Goal: Task Accomplishment & Management: Complete application form

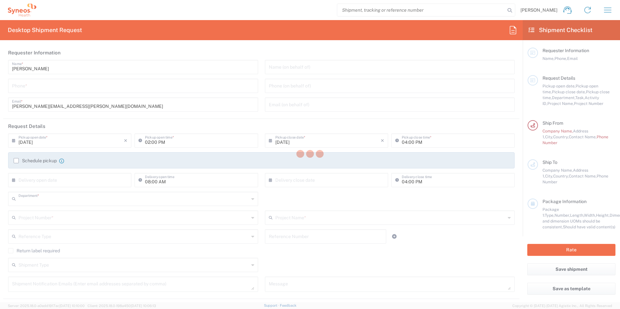
type input "8561"
type input "Syneos Health UK Limited"
type input "[GEOGRAPHIC_DATA]"
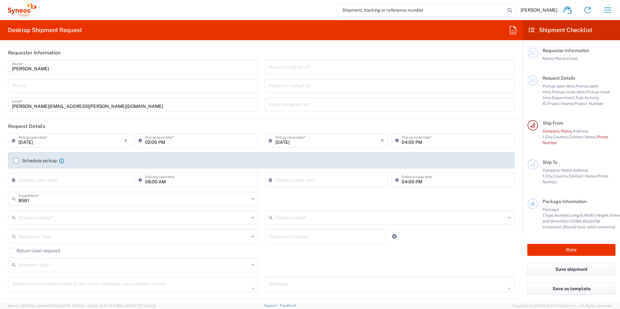
click at [40, 84] on input "tel" at bounding box center [133, 85] width 242 height 11
click at [46, 88] on input "0127671" at bounding box center [133, 85] width 242 height 11
type input "01276713238"
click at [53, 214] on input "text" at bounding box center [133, 217] width 231 height 11
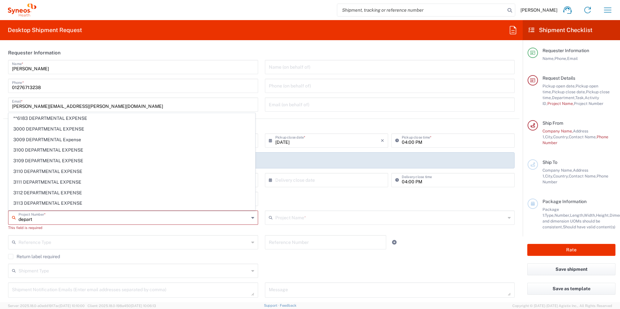
click at [8, 219] on div "depart Project Number *" at bounding box center [133, 218] width 250 height 14
paste input "8561"
click at [38, 219] on input "8561" at bounding box center [133, 217] width 231 height 11
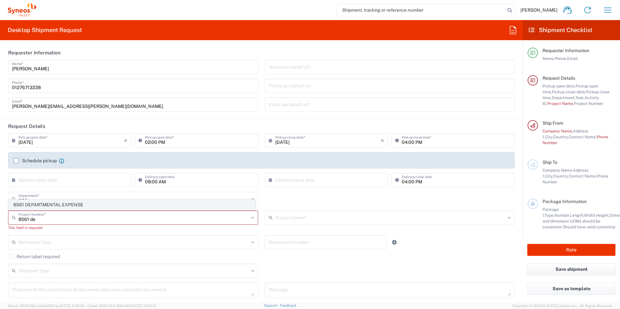
click at [43, 207] on span "8561 DEPARTMENTAL EXPENSE" at bounding box center [132, 205] width 246 height 10
type input "8561 DEPARTMENTAL EXPENSE"
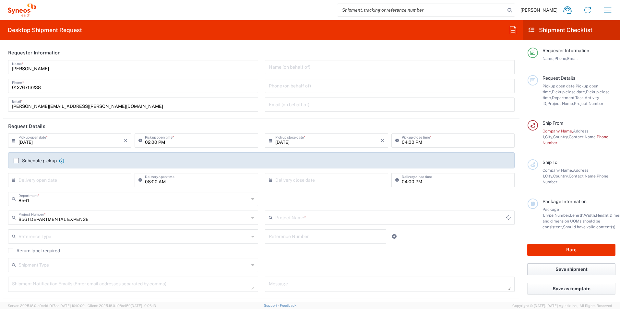
type input "8561 DEPARTMENTAL EXPENSE"
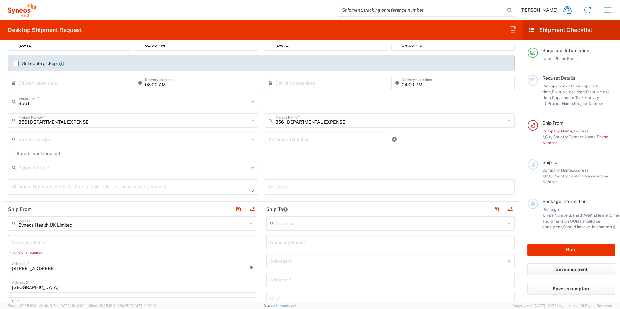
scroll to position [130, 0]
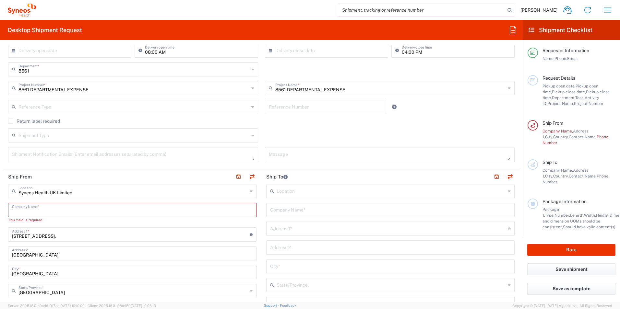
click at [84, 213] on input "text" at bounding box center [132, 209] width 241 height 11
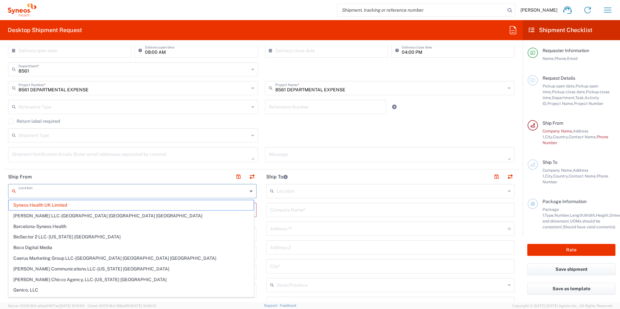
drag, startPoint x: 54, startPoint y: 190, endPoint x: 0, endPoint y: 207, distance: 57.0
click at [17, 190] on div "Location" at bounding box center [132, 191] width 248 height 14
click at [2, 207] on form "Requester Information [PERSON_NAME] Name * [PHONE_NUMBER] Phone * [PERSON_NAME]…" at bounding box center [261, 173] width 523 height 257
type input "Syneos Health UK Limited"
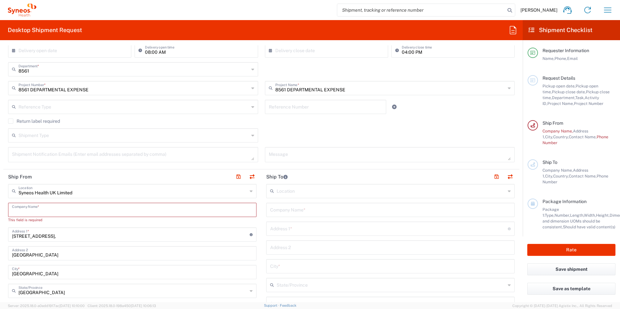
click at [21, 205] on input "text" at bounding box center [132, 209] width 241 height 11
type input "Syneos Health UK Lt"
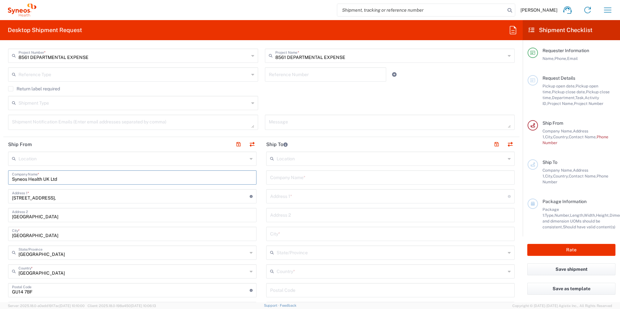
scroll to position [195, 0]
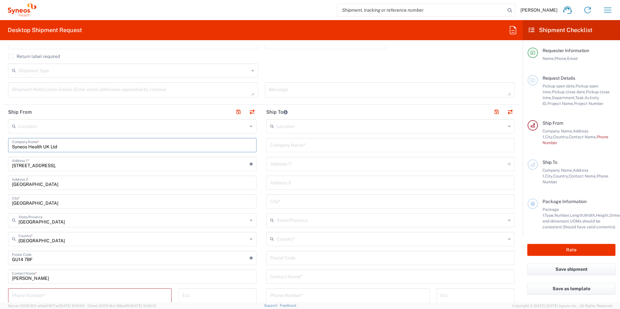
type input "Syneos Health UK Ltd"
click at [317, 126] on input "text" at bounding box center [391, 125] width 229 height 11
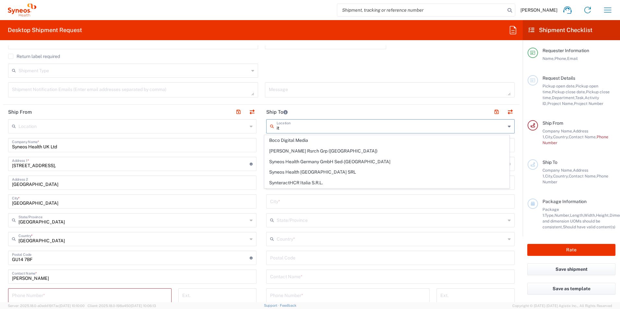
type input "i"
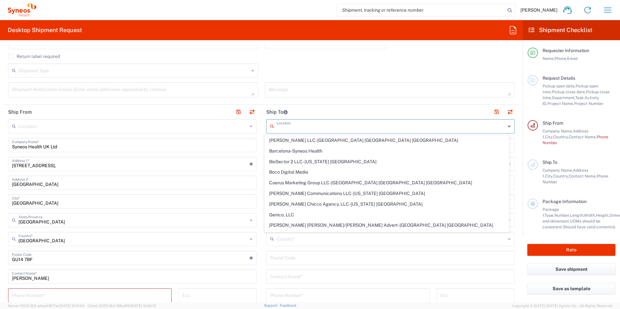
click at [328, 113] on header "Ship To" at bounding box center [390, 112] width 258 height 15
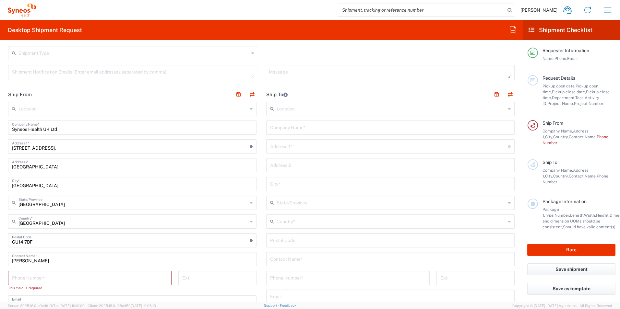
scroll to position [227, 0]
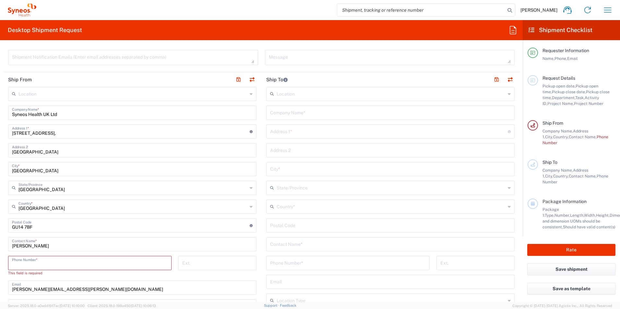
click at [94, 265] on input "tel" at bounding box center [90, 262] width 156 height 11
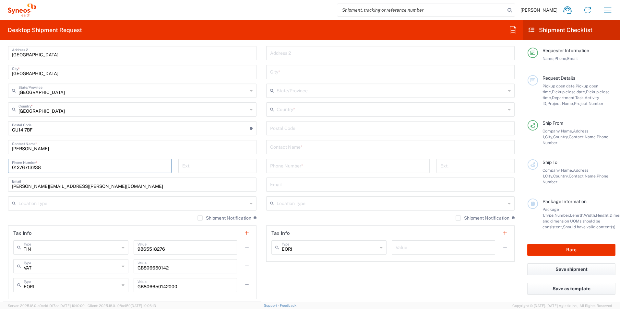
scroll to position [357, 0]
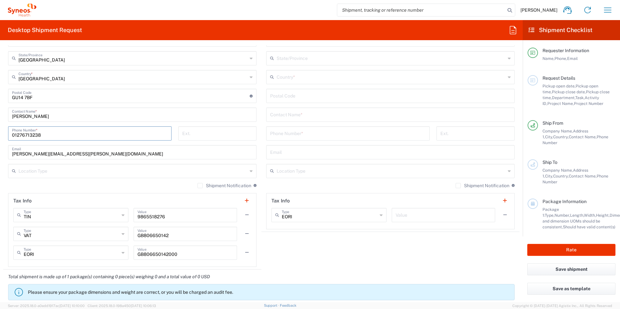
type input "01276713238"
click at [293, 118] on input "text" at bounding box center [390, 114] width 241 height 11
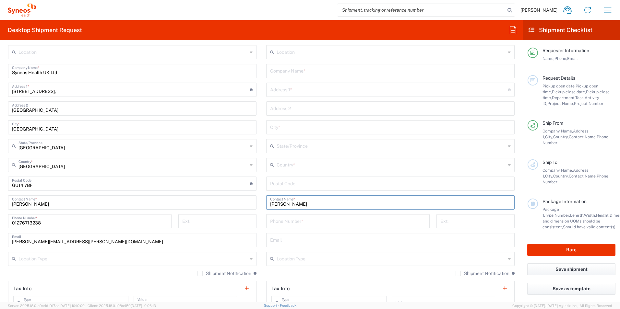
scroll to position [259, 0]
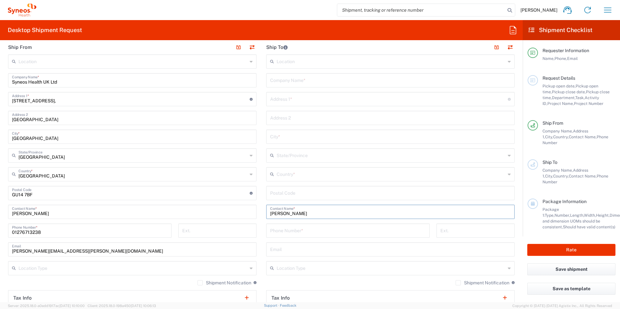
type input "[PERSON_NAME]"
click at [303, 102] on input "text" at bounding box center [389, 98] width 238 height 11
paste input "[STREET_ADDRESS]"
type input "[STREET_ADDRESS]"
drag, startPoint x: 280, startPoint y: 170, endPoint x: 283, endPoint y: 156, distance: 14.0
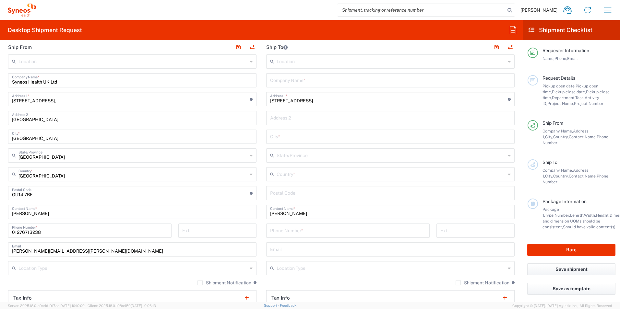
click at [280, 170] on input "text" at bounding box center [391, 173] width 229 height 11
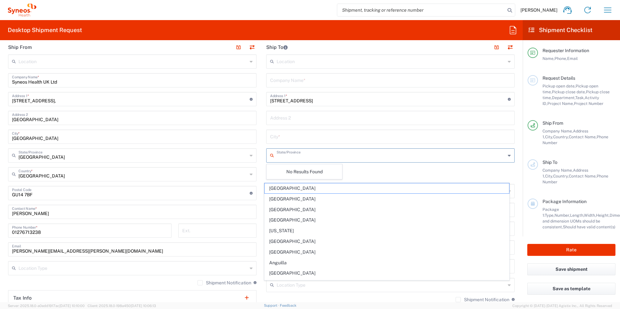
click at [283, 156] on input "text" at bounding box center [391, 154] width 229 height 11
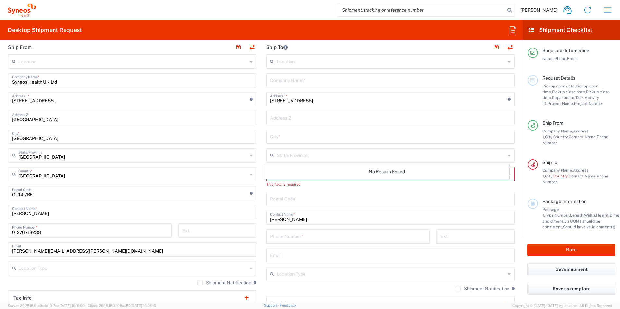
click at [308, 167] on div "No Results Found" at bounding box center [386, 171] width 245 height 15
click at [299, 197] on input "undefined" at bounding box center [390, 198] width 241 height 11
paste input "21047"
type input "21047"
click at [287, 140] on input "text" at bounding box center [390, 136] width 241 height 11
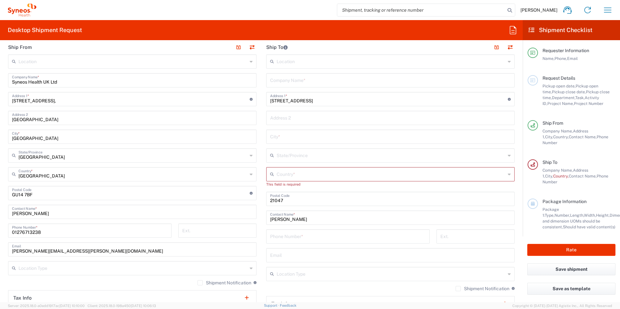
paste input "Saronno"
type input "Saronno"
click at [291, 174] on input "text" at bounding box center [391, 173] width 229 height 11
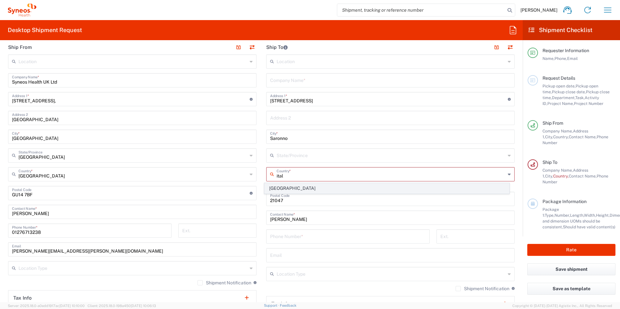
click at [282, 188] on span "[GEOGRAPHIC_DATA]" at bounding box center [387, 188] width 245 height 10
type input "[GEOGRAPHIC_DATA]"
type input "Sender/Shipper"
type input "Delivery Duty Paid"
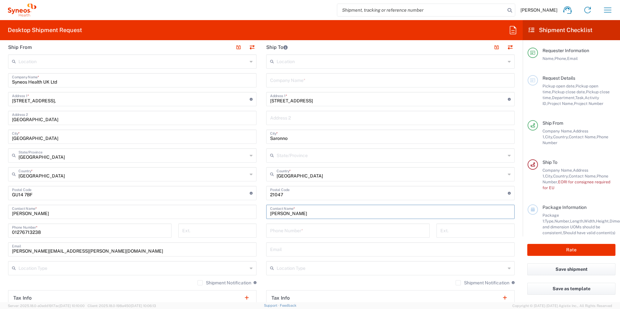
drag, startPoint x: 319, startPoint y: 215, endPoint x: 263, endPoint y: 213, distance: 55.8
click at [263, 213] on main "Location [PERSON_NAME] LLC-[GEOGRAPHIC_DATA] [GEOGRAPHIC_DATA] [GEOGRAPHIC_DATA…" at bounding box center [390, 193] width 258 height 278
click at [285, 80] on input "text" at bounding box center [390, 79] width 241 height 11
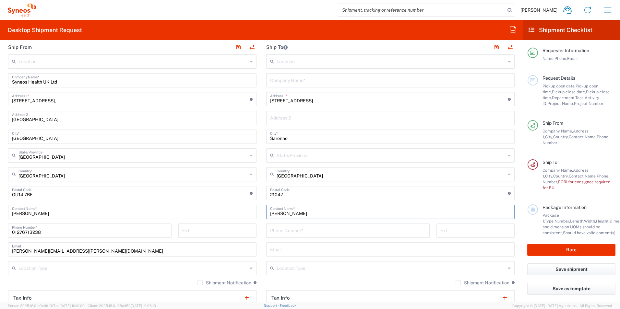
paste input "[PERSON_NAME]"
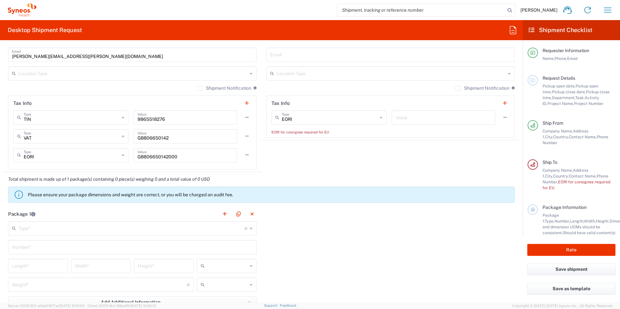
scroll to position [486, 0]
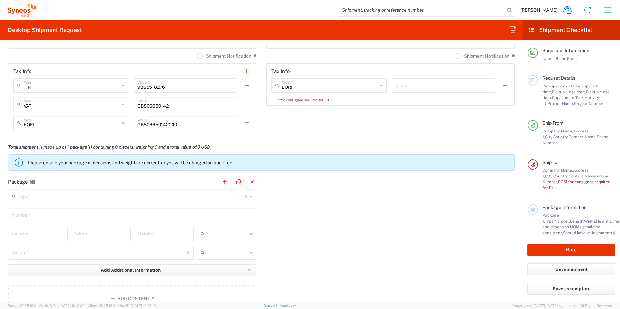
type input "[PERSON_NAME]"
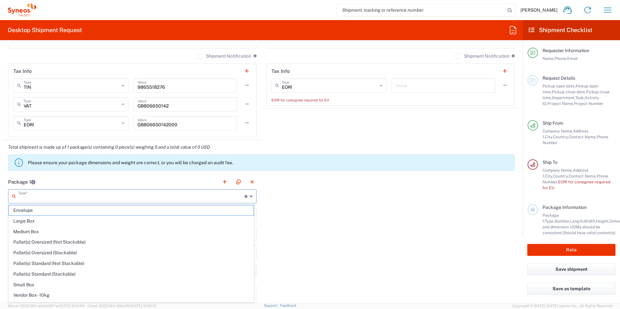
click at [175, 200] on input "text" at bounding box center [131, 195] width 226 height 11
click at [95, 209] on span "Envelope" at bounding box center [131, 211] width 245 height 10
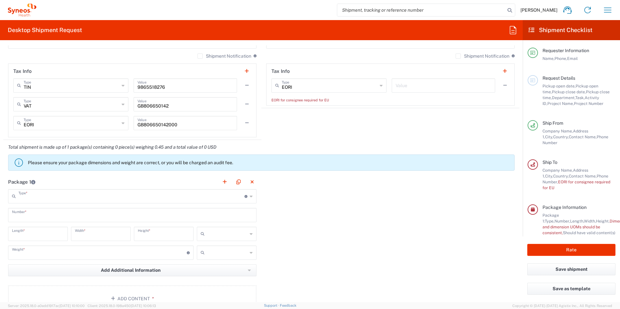
type input "Envelope"
type input "1"
type input "9.5"
type input "12.5"
type input "0.25"
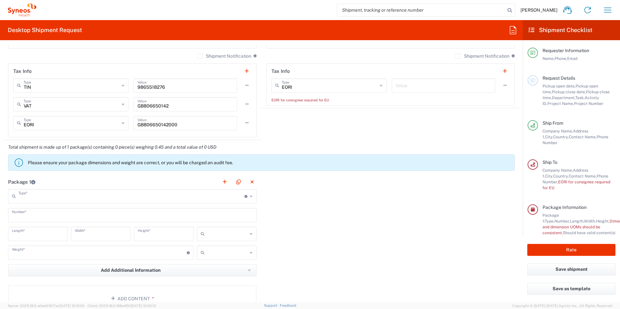
type input "in"
type input "0.45"
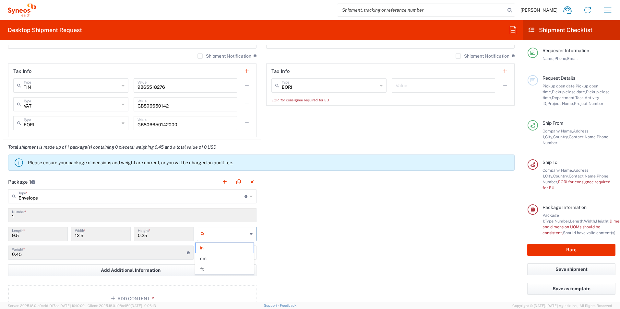
click at [220, 232] on input "text" at bounding box center [227, 234] width 40 height 10
click at [208, 260] on span "cm" at bounding box center [224, 259] width 58 height 10
type input "24.13"
type input "31.75"
type input "0.64"
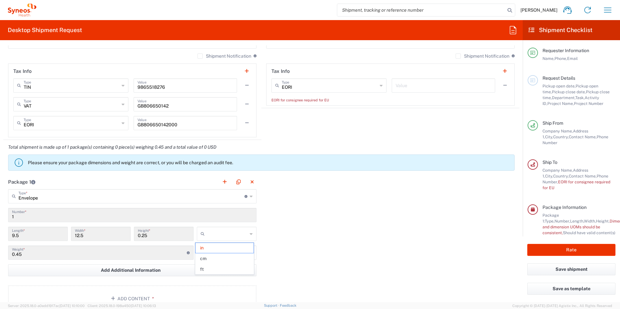
type input "cm"
click at [331, 261] on div "Package 1 Envelope Type * Material used to package goods Envelope Large Box Med…" at bounding box center [261, 246] width 516 height 142
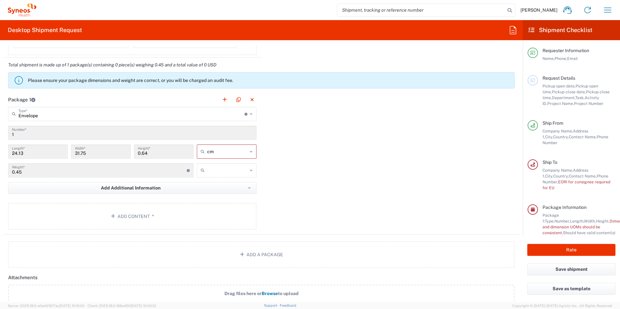
scroll to position [584, 0]
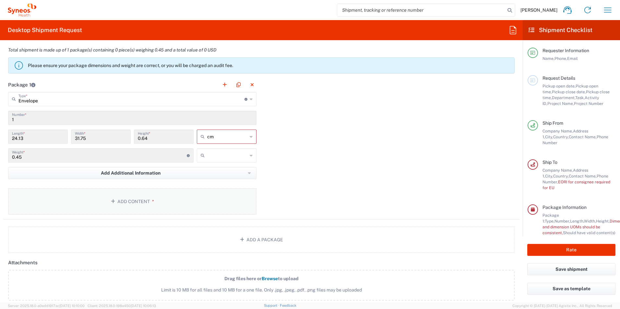
click at [136, 200] on button "Add Content *" at bounding box center [132, 201] width 248 height 27
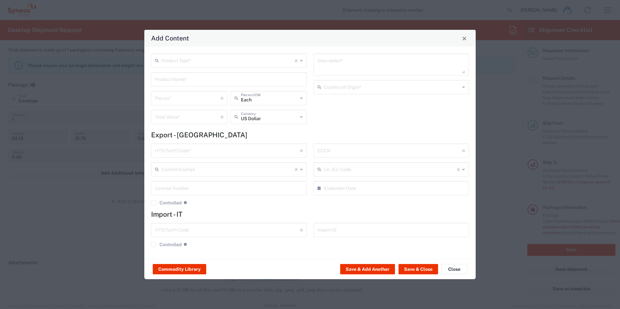
click at [292, 59] on input "text" at bounding box center [227, 59] width 133 height 11
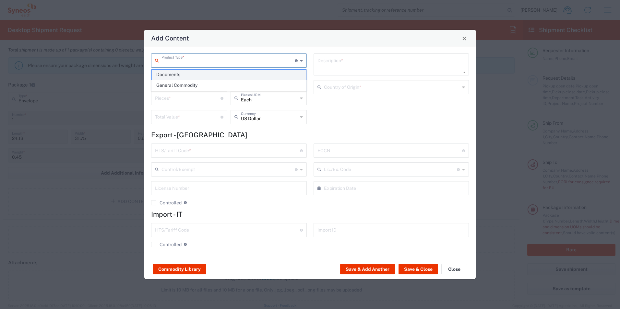
click at [241, 76] on span "Documents" at bounding box center [229, 75] width 154 height 10
type input "Documents"
type input "1"
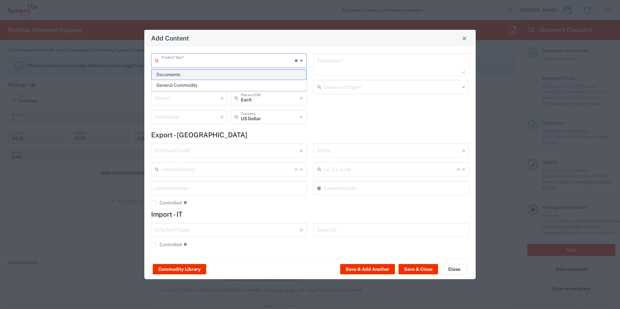
type textarea "Documents"
type input "[GEOGRAPHIC_DATA]"
type input "0000.00.0000"
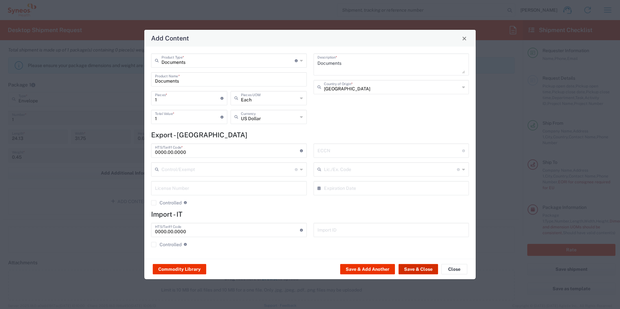
click at [420, 269] on button "Save & Close" at bounding box center [418, 269] width 40 height 10
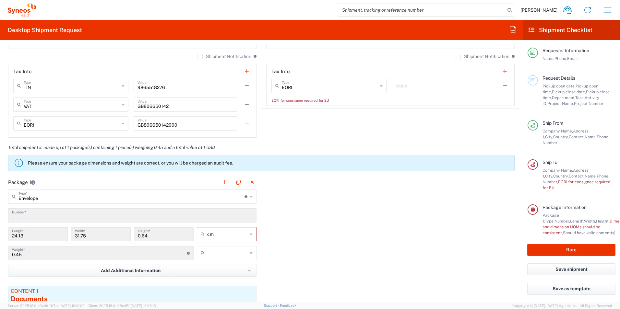
scroll to position [486, 0]
click at [334, 243] on div "Package 1 Envelope Type * Material used to package goods Envelope Large Box Med…" at bounding box center [261, 265] width 516 height 181
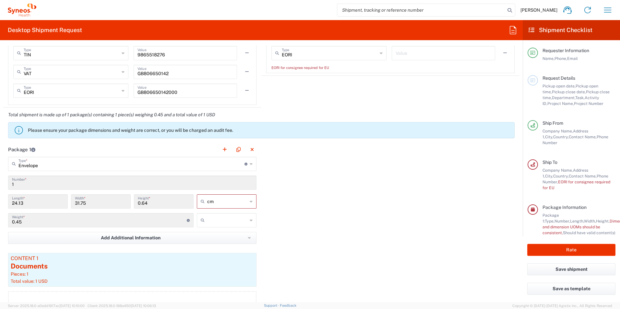
click at [209, 219] on input "text" at bounding box center [227, 220] width 40 height 10
click at [212, 236] on span "kgs" at bounding box center [224, 235] width 58 height 10
type input "kgs"
click at [319, 230] on div "Package 1 Envelope Type * Material used to package goods Envelope Large Box Med…" at bounding box center [261, 232] width 516 height 181
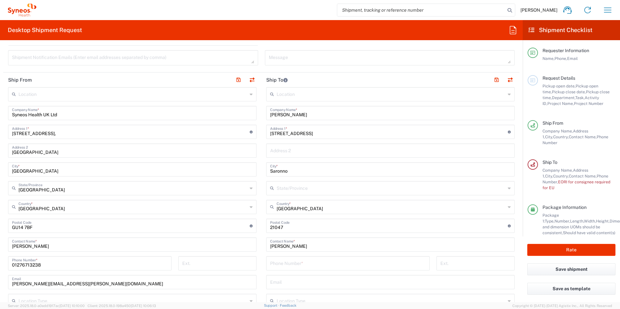
scroll to position [227, 0]
drag, startPoint x: 283, startPoint y: 264, endPoint x: 296, endPoint y: 206, distance: 59.1
click at [283, 264] on input "tel" at bounding box center [348, 262] width 156 height 11
paste input "[PHONE_NUMBER]"
type input "[PHONE_NUMBER]"
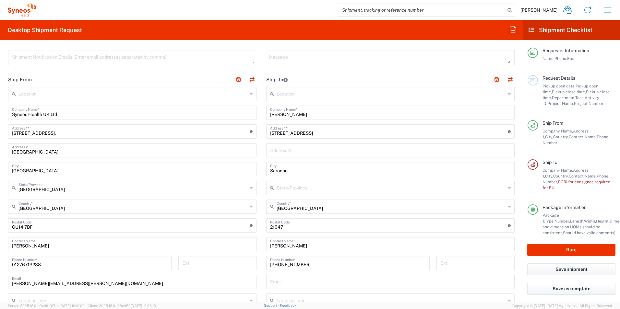
click at [386, 68] on div "Message" at bounding box center [389, 60] width 257 height 20
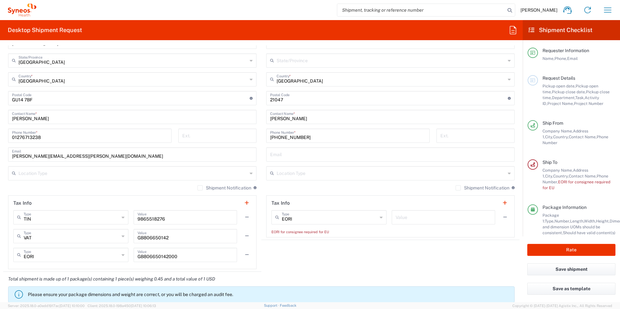
scroll to position [357, 0]
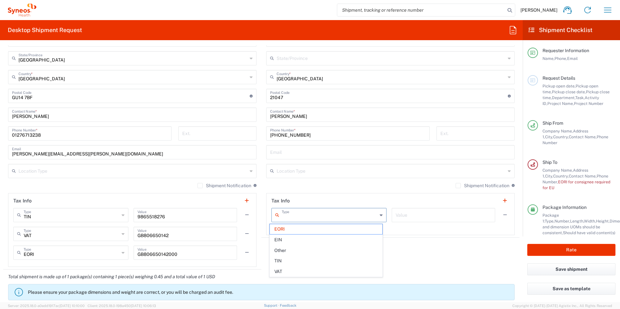
click at [355, 218] on input "text" at bounding box center [330, 214] width 96 height 11
click at [341, 228] on span "EORI" at bounding box center [326, 229] width 112 height 10
click at [404, 245] on agx-shipment-stop-widget "Ship To Location [PERSON_NAME] LLC-[GEOGRAPHIC_DATA] [GEOGRAPHIC_DATA] [GEOGRAP…" at bounding box center [390, 106] width 258 height 327
click at [589, 247] on button "Rate" at bounding box center [571, 250] width 88 height 12
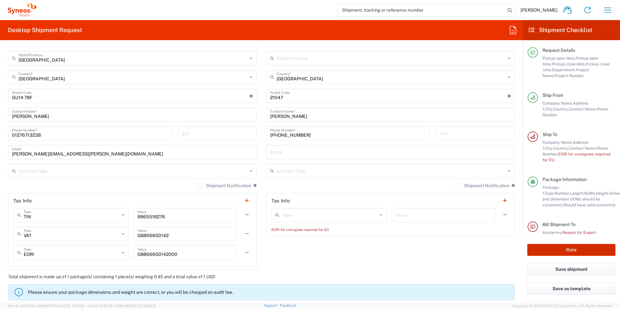
scroll to position [37, 0]
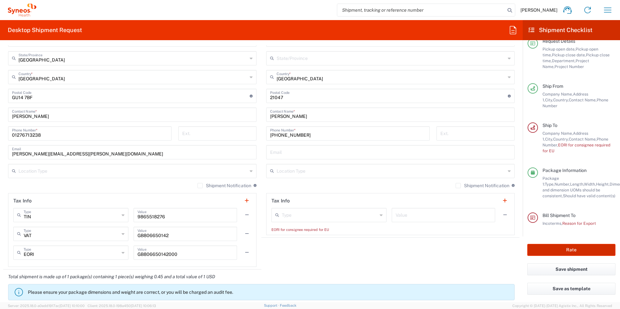
type input "8561 DEPARTMENTAL EXPENSE"
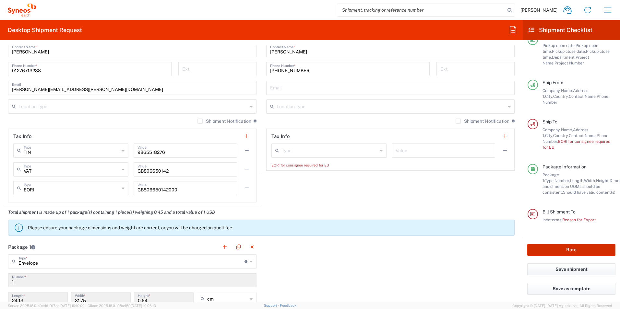
scroll to position [421, 0]
click at [338, 156] on div "Type" at bounding box center [328, 150] width 115 height 14
click at [339, 154] on input "text" at bounding box center [330, 149] width 96 height 11
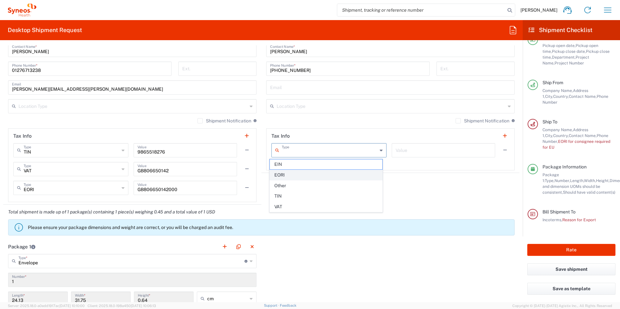
click at [315, 175] on span "EORI" at bounding box center [326, 175] width 112 height 10
type input "EORI"
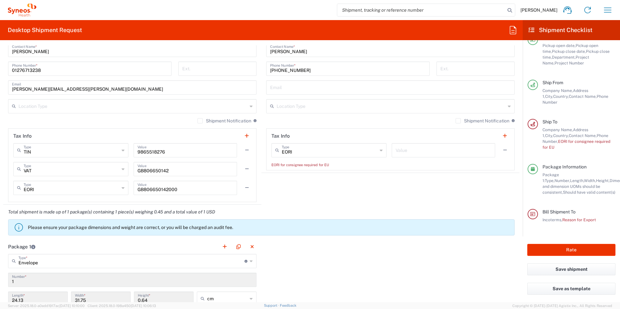
click at [373, 183] on agx-shipment-stop-widget "Ship To Location [PERSON_NAME] LLC-[GEOGRAPHIC_DATA] [GEOGRAPHIC_DATA] [GEOGRAP…" at bounding box center [390, 41] width 258 height 327
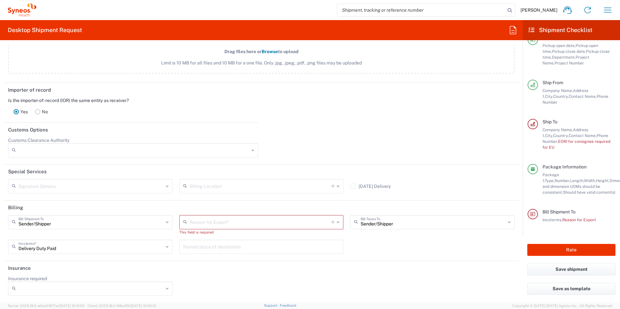
scroll to position [850, 0]
click at [241, 221] on input "text" at bounding box center [261, 221] width 142 height 11
click at [222, 257] on span "Personal Effects" at bounding box center [258, 257] width 161 height 10
type input "Personal Effects"
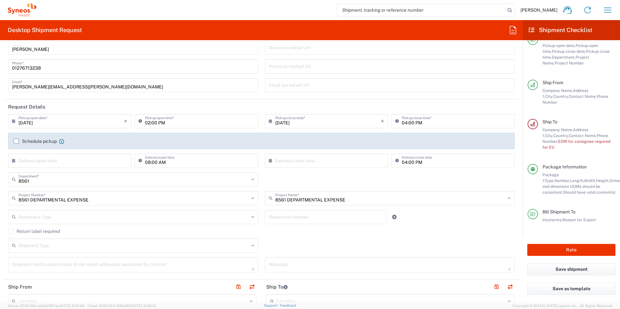
scroll to position [1, 0]
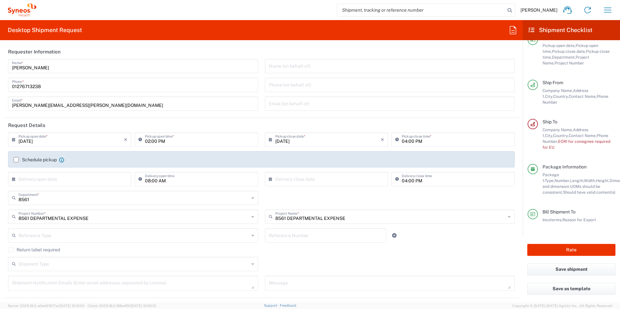
click at [363, 198] on div "8561 Department * 8561 3000 3100 3109 3110 3111 3112 3125 3130 3135 3136 3150 3…" at bounding box center [261, 200] width 513 height 19
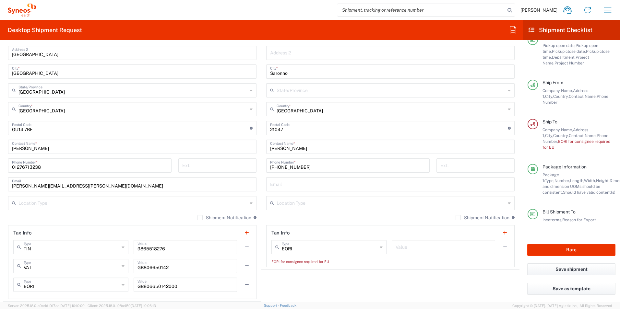
scroll to position [325, 0]
click at [534, 250] on button "Rate" at bounding box center [571, 250] width 88 height 12
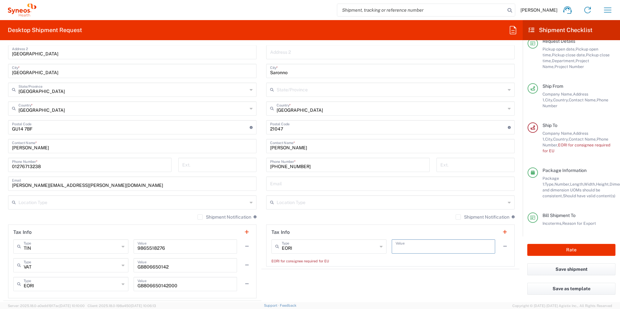
click at [405, 248] on input "text" at bounding box center [444, 246] width 96 height 11
click at [284, 246] on input "EORI" at bounding box center [330, 246] width 96 height 11
type input "EORI"
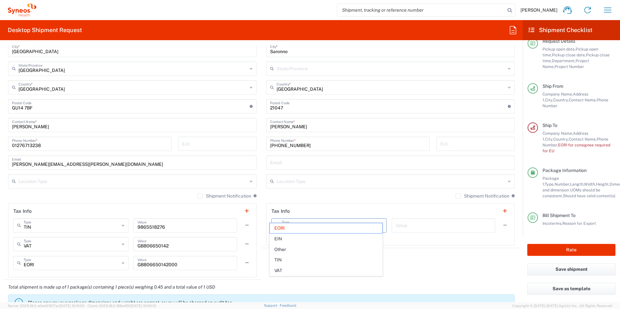
scroll to position [358, 0]
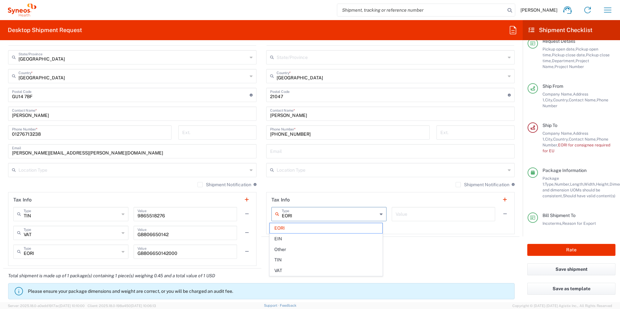
click at [414, 233] on agx-form-section "Tax Info EORI Type EORI EIN Other TIN VAT Value EORI for consignee required for…" at bounding box center [390, 213] width 248 height 42
click at [416, 210] on input "text" at bounding box center [444, 213] width 96 height 11
type input "1"
click at [422, 258] on agx-shipment-stop-widget "Ship To Location [PERSON_NAME] LLC-[GEOGRAPHIC_DATA] [GEOGRAPHIC_DATA] [GEOGRAP…" at bounding box center [390, 105] width 258 height 327
click at [560, 249] on button "Rate" at bounding box center [571, 250] width 88 height 12
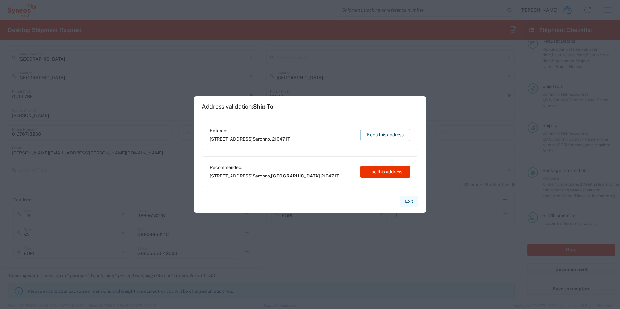
click at [406, 196] on button "Exit" at bounding box center [409, 201] width 18 height 11
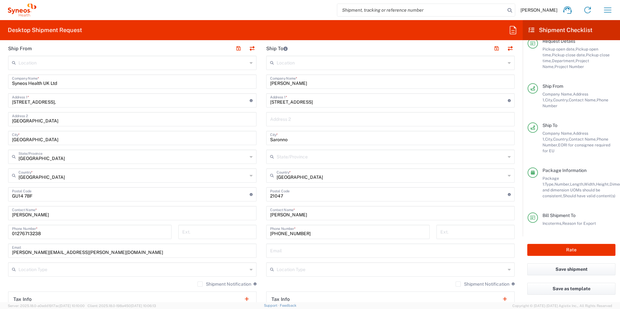
scroll to position [260, 0]
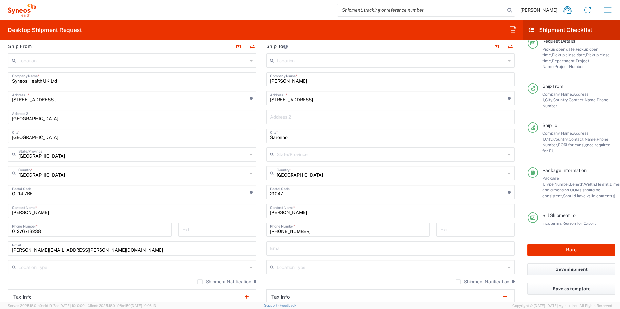
click at [311, 154] on input "text" at bounding box center [391, 153] width 229 height 11
paste input "VA"
type input "V"
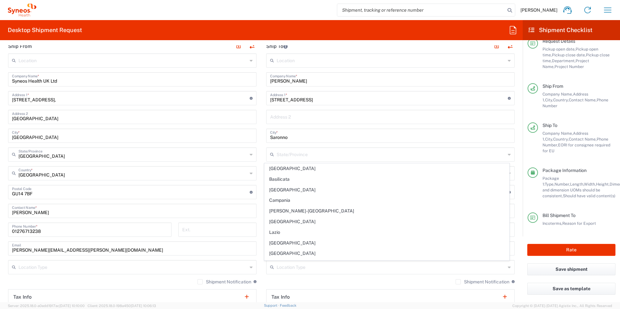
click at [512, 141] on main "Location [PERSON_NAME] LLC-[GEOGRAPHIC_DATA] [GEOGRAPHIC_DATA] [GEOGRAPHIC_DATA…" at bounding box center [390, 189] width 258 height 272
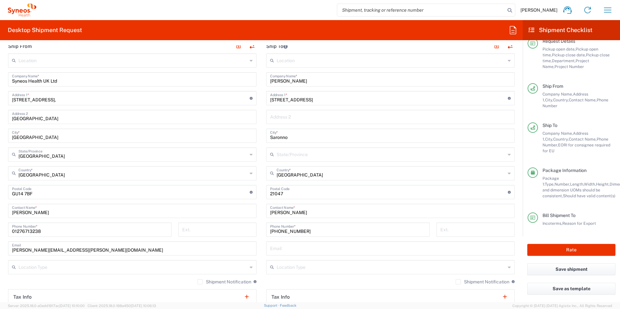
scroll to position [293, 0]
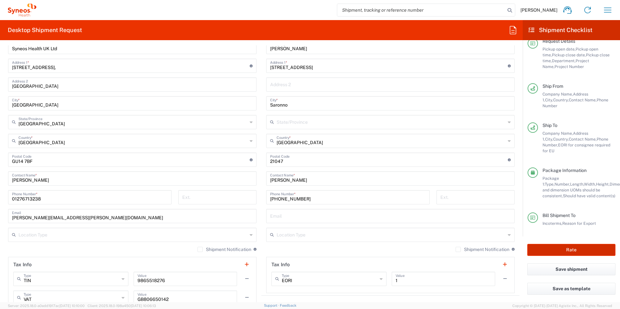
click at [561, 249] on button "Rate" at bounding box center [571, 250] width 88 height 12
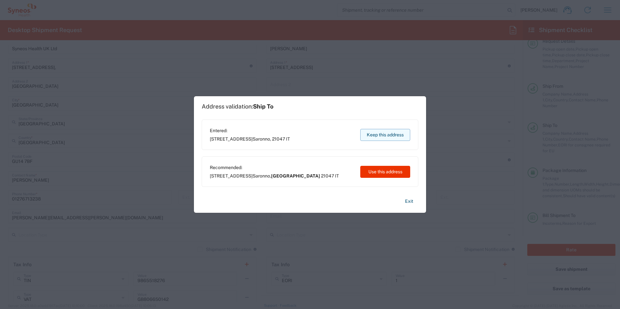
click at [389, 136] on button "Keep this address" at bounding box center [385, 135] width 50 height 12
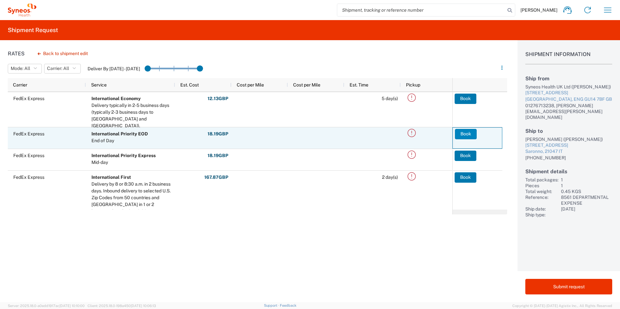
click at [463, 136] on button "Book" at bounding box center [466, 134] width 22 height 10
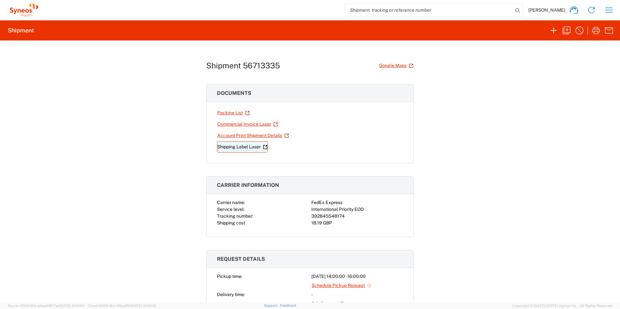
click at [246, 148] on link "Shipping Label Laser" at bounding box center [242, 146] width 51 height 11
click at [510, 195] on div "Shipment 56713335 Google Maps Documents Packing List Commercial Invoice Laser A…" at bounding box center [310, 172] width 620 height 262
